Goal: Navigation & Orientation: Find specific page/section

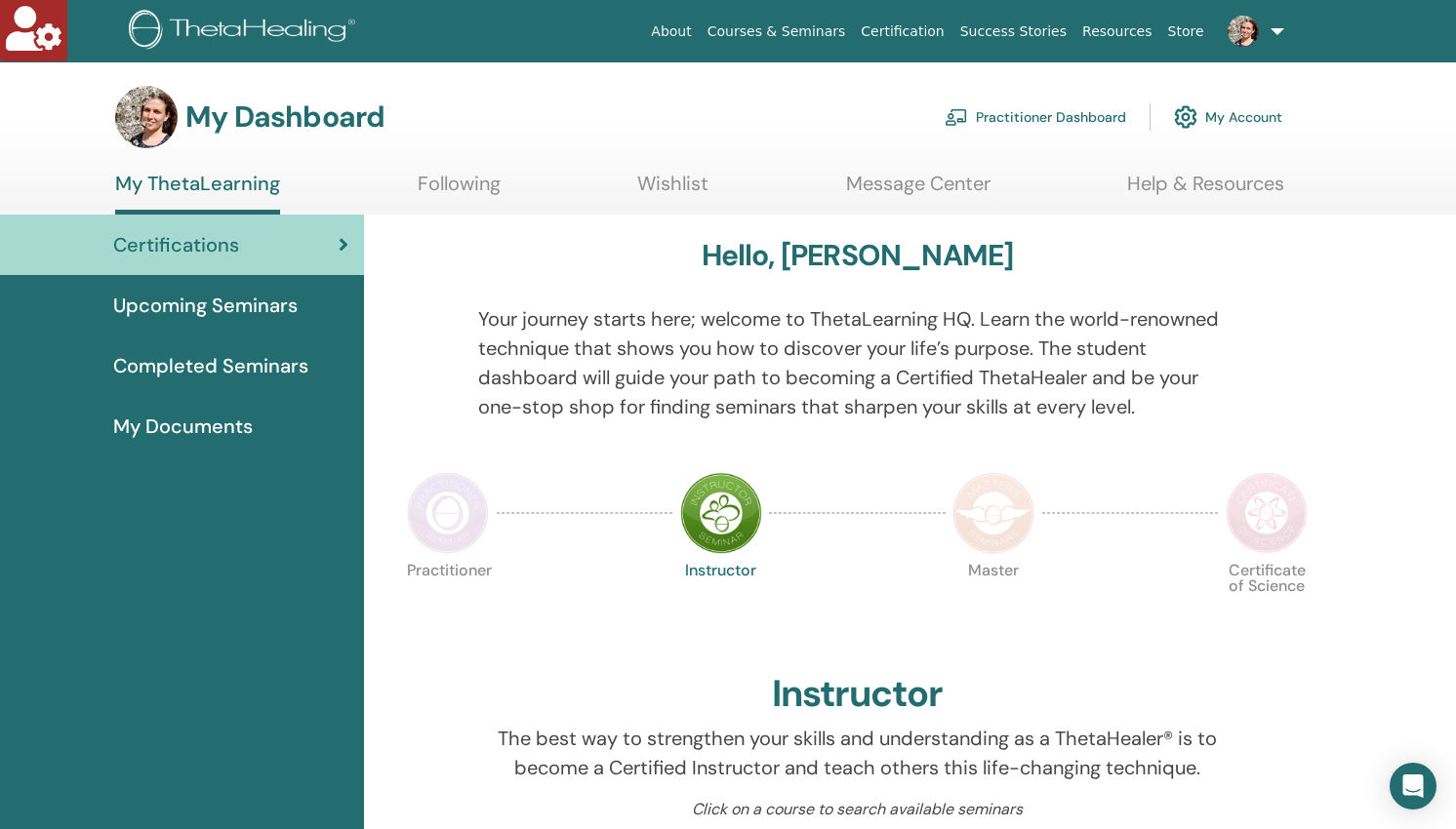
click at [241, 368] on span "Completed Seminars" at bounding box center [210, 366] width 195 height 29
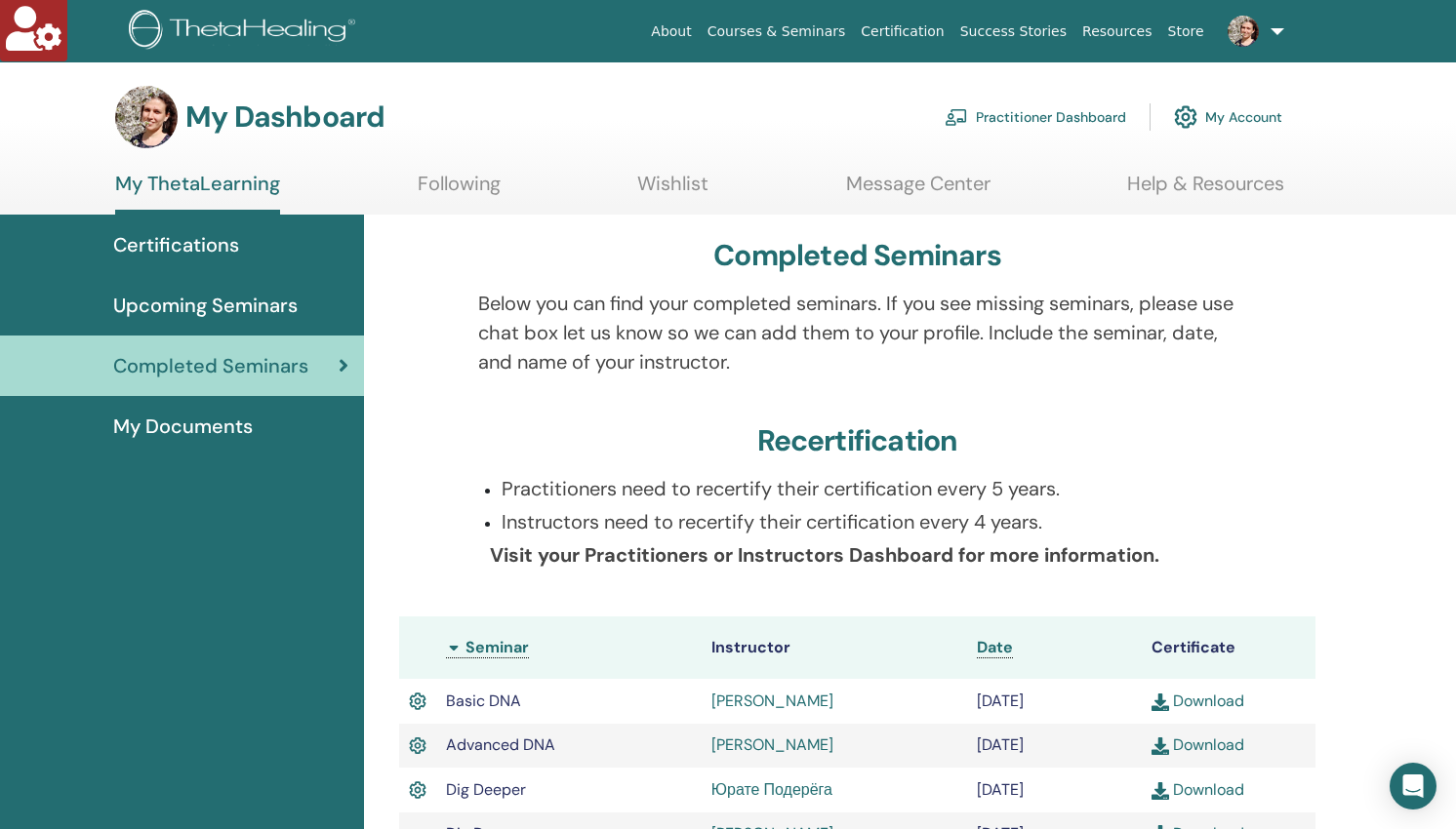
click at [189, 422] on span "My Documents" at bounding box center [182, 426] width 139 height 29
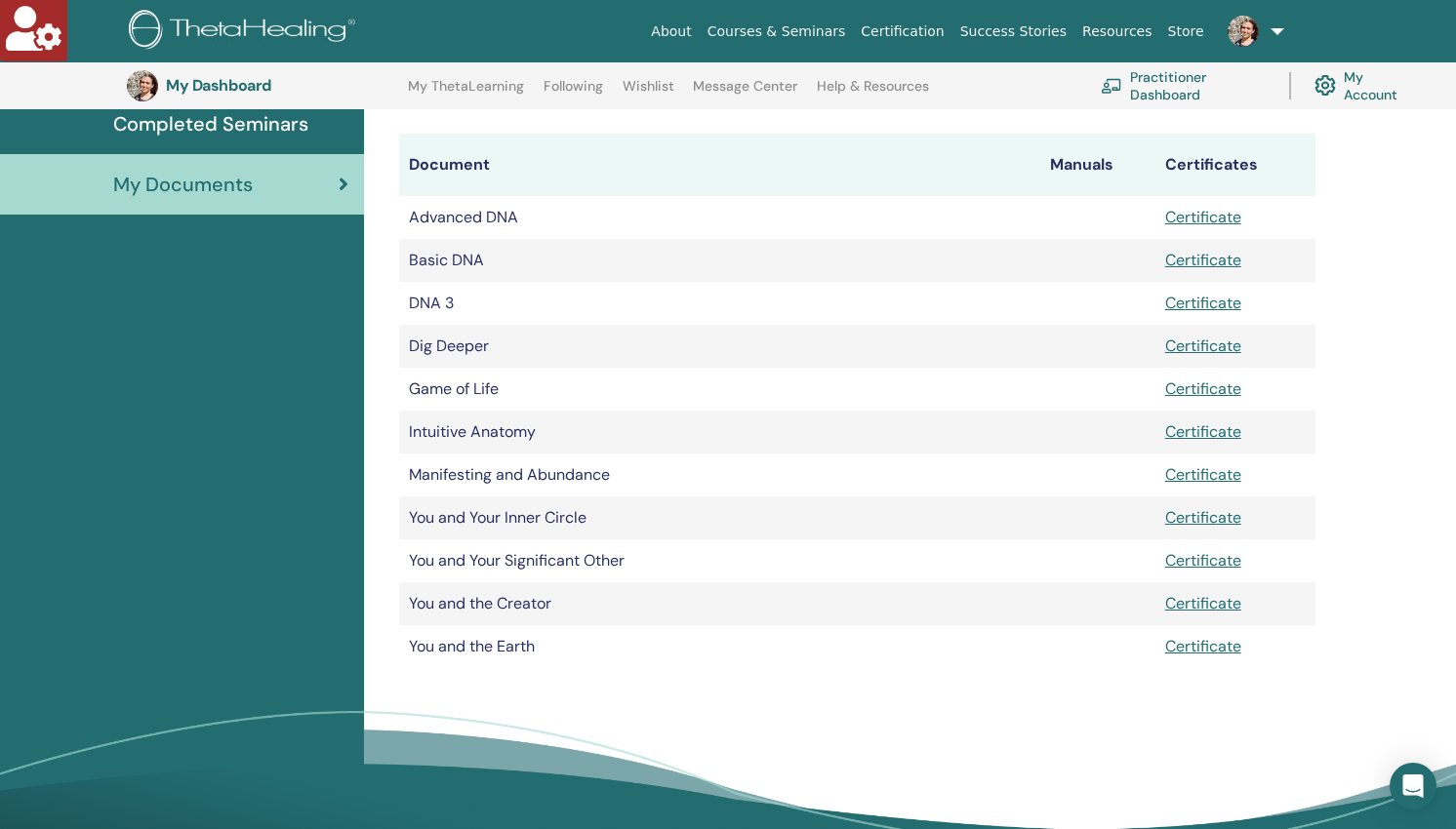
scroll to position [282, 0]
